Goal: Find specific page/section: Find specific page/section

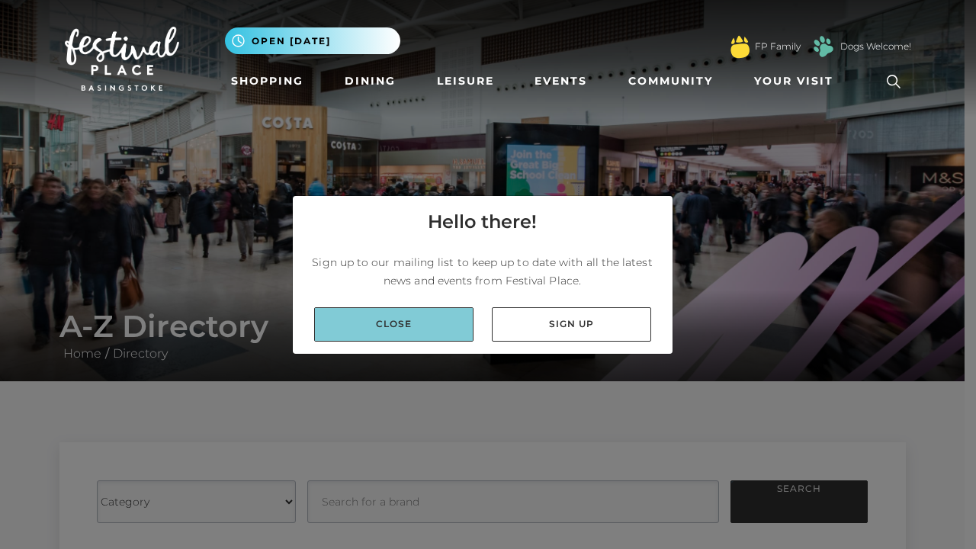
click at [434, 333] on link "Close" at bounding box center [393, 324] width 159 height 34
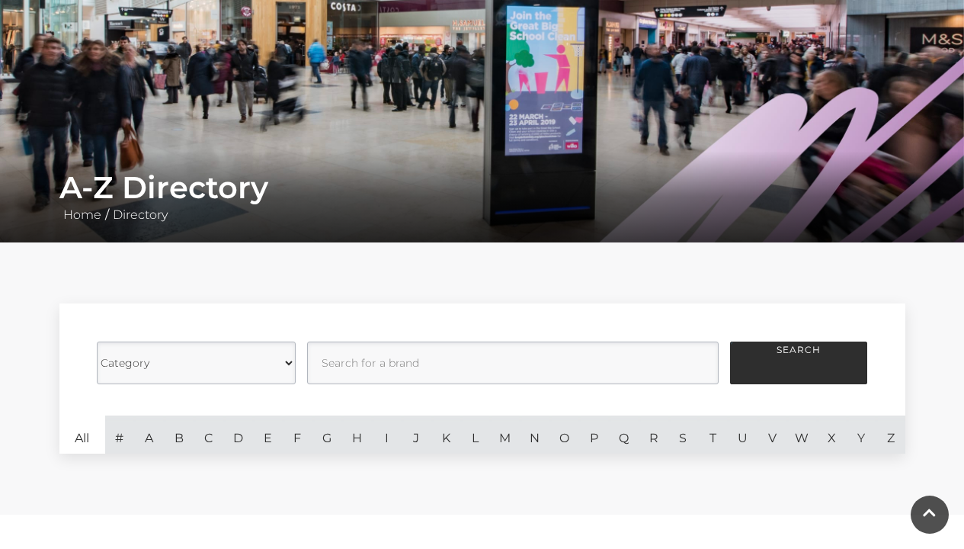
scroll to position [299, 0]
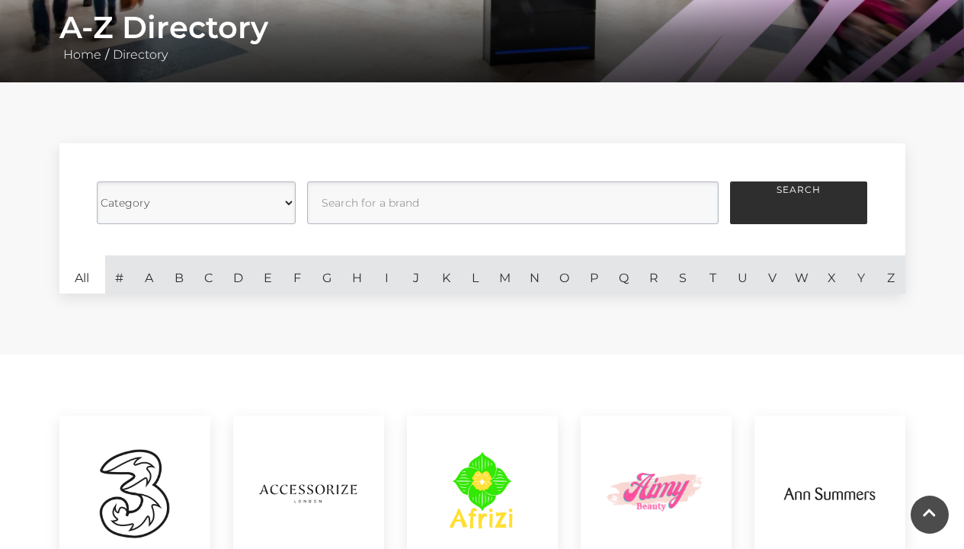
select select "21061"
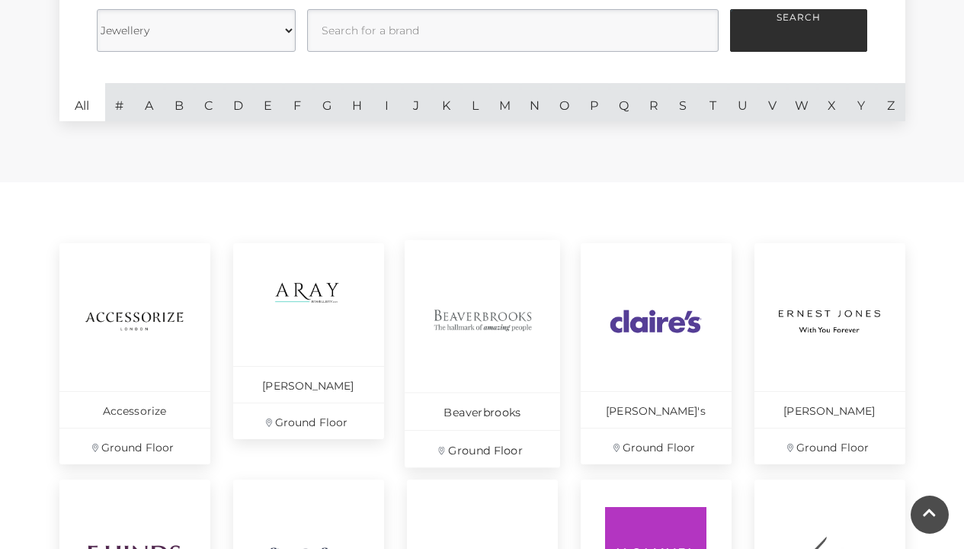
scroll to position [473, 0]
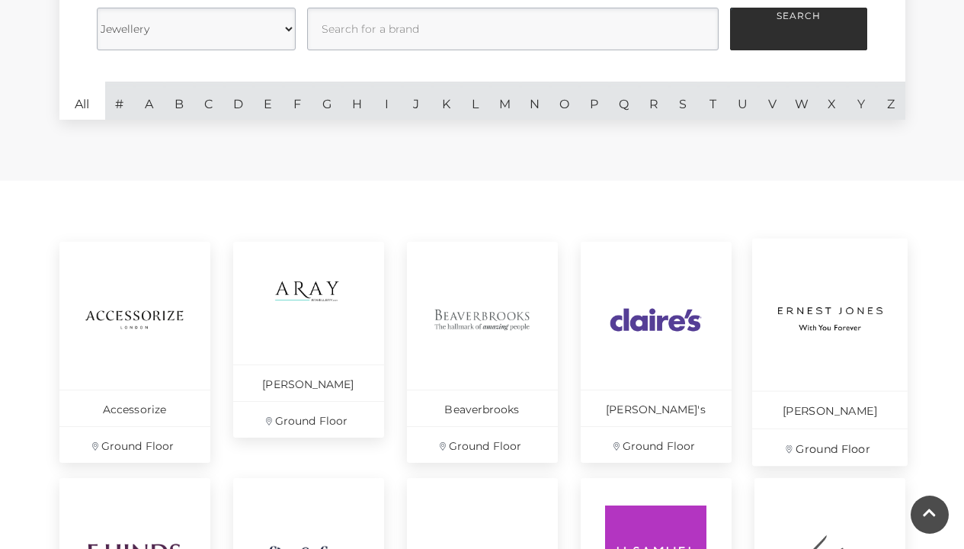
click at [877, 373] on link "[PERSON_NAME] Ground Floor" at bounding box center [830, 353] width 156 height 228
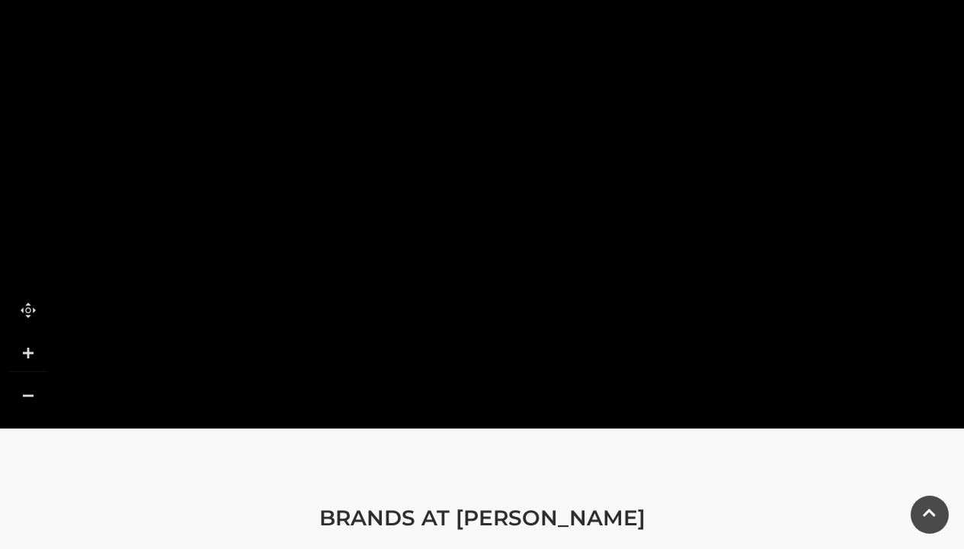
scroll to position [1071, 0]
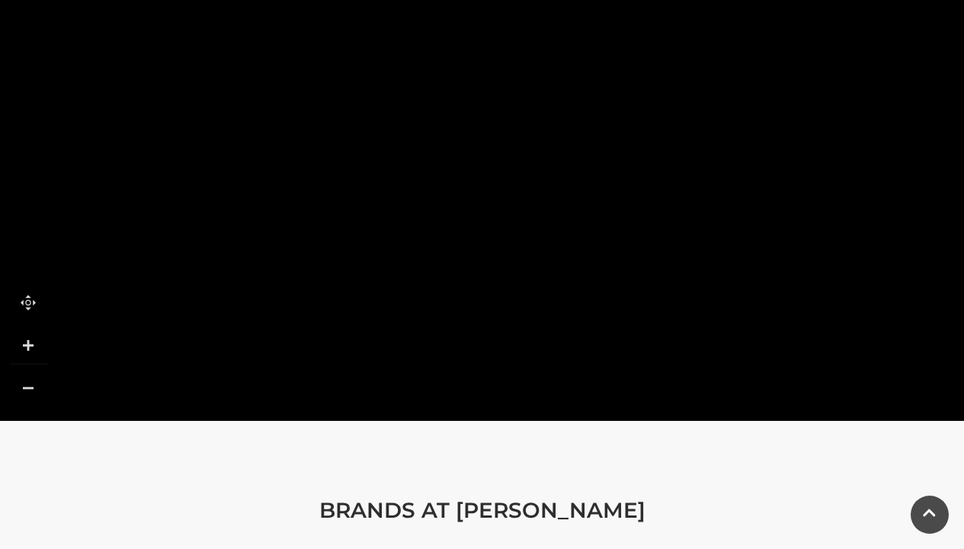
click at [33, 385] on link at bounding box center [28, 388] width 38 height 38
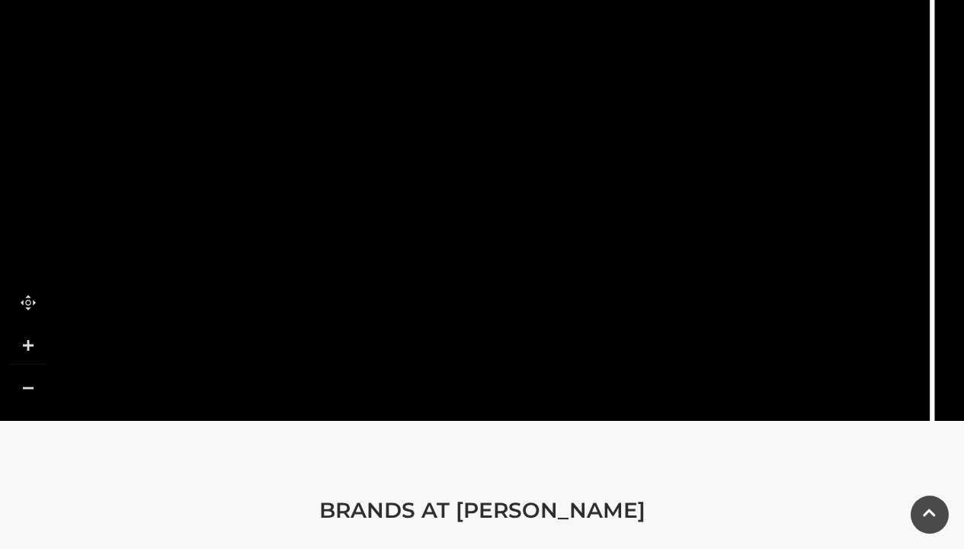
click at [33, 385] on link at bounding box center [28, 388] width 38 height 38
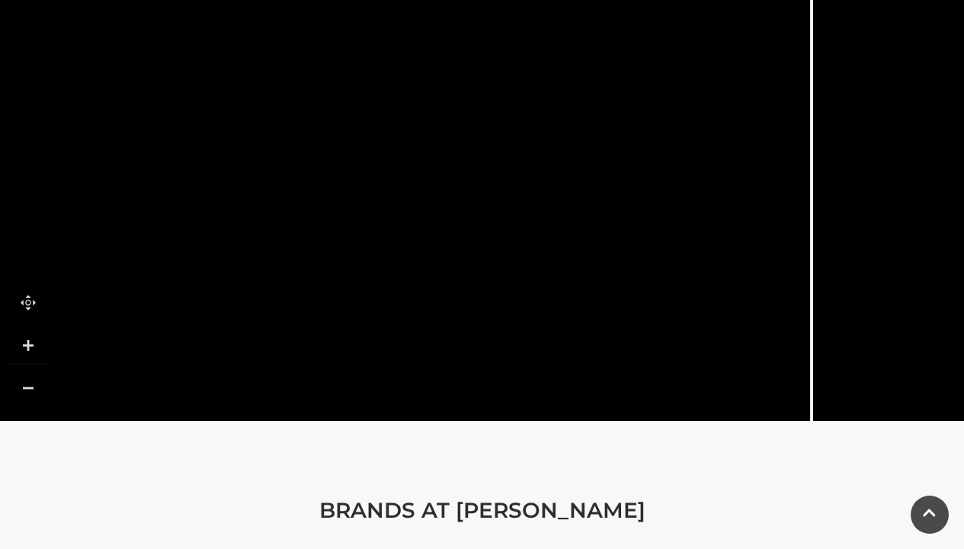
drag, startPoint x: 437, startPoint y: 244, endPoint x: 458, endPoint y: 397, distance: 154.7
click at [458, 397] on polygon at bounding box center [514, 407] width 143 height 101
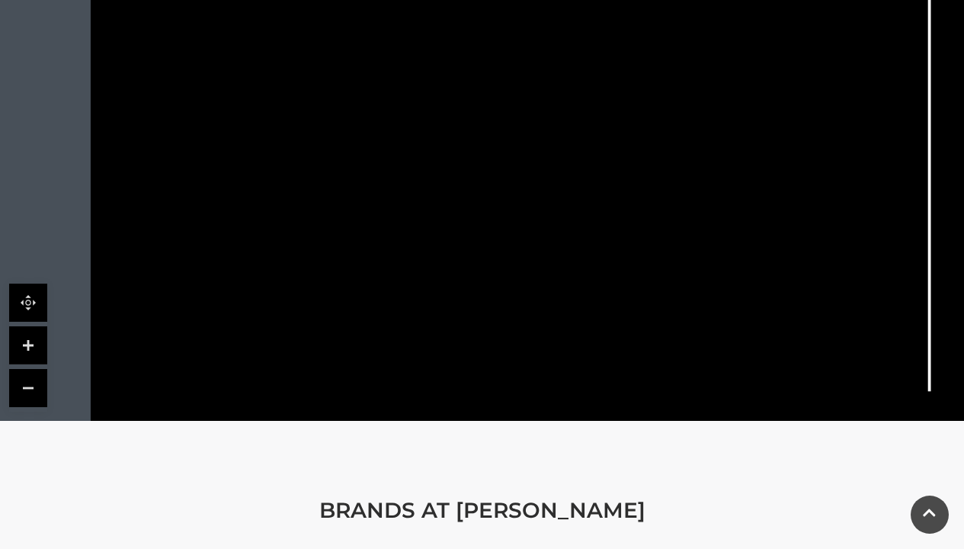
drag, startPoint x: 390, startPoint y: 204, endPoint x: 749, endPoint y: 85, distance: 378.5
click at [749, 85] on icon at bounding box center [792, 137] width 210 height 467
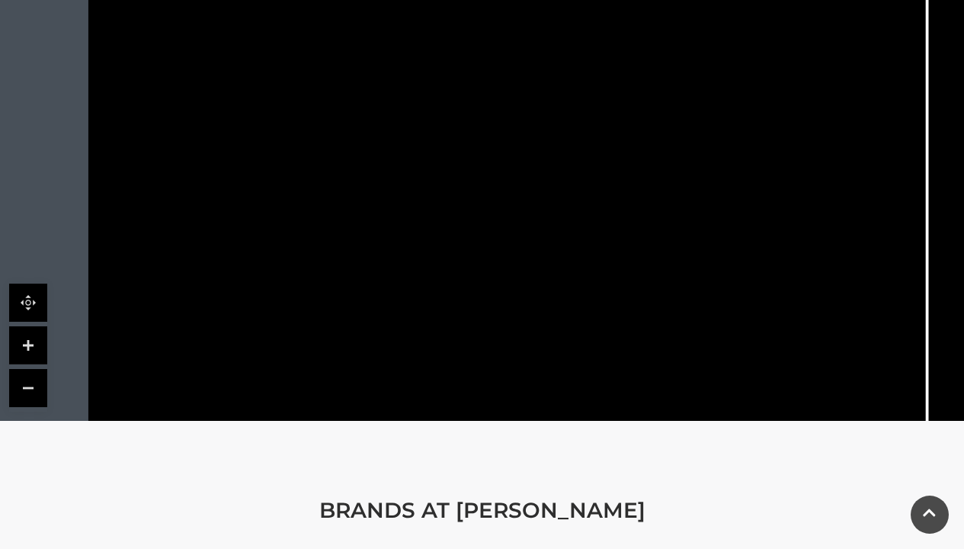
drag, startPoint x: 477, startPoint y: 183, endPoint x: 476, endPoint y: 269, distance: 86.2
click at [478, 269] on icon at bounding box center [695, 193] width 1548 height 856
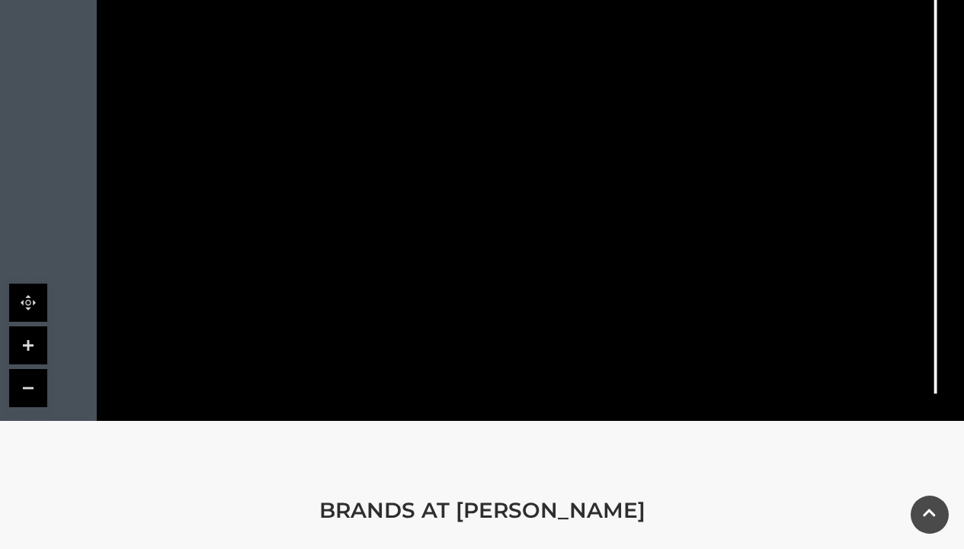
drag, startPoint x: 438, startPoint y: 275, endPoint x: 447, endPoint y: 202, distance: 73.7
click at [439, 202] on tspan "Grape Tree" at bounding box center [439, 202] width 0 height 0
